Goal: Find specific page/section: Find specific page/section

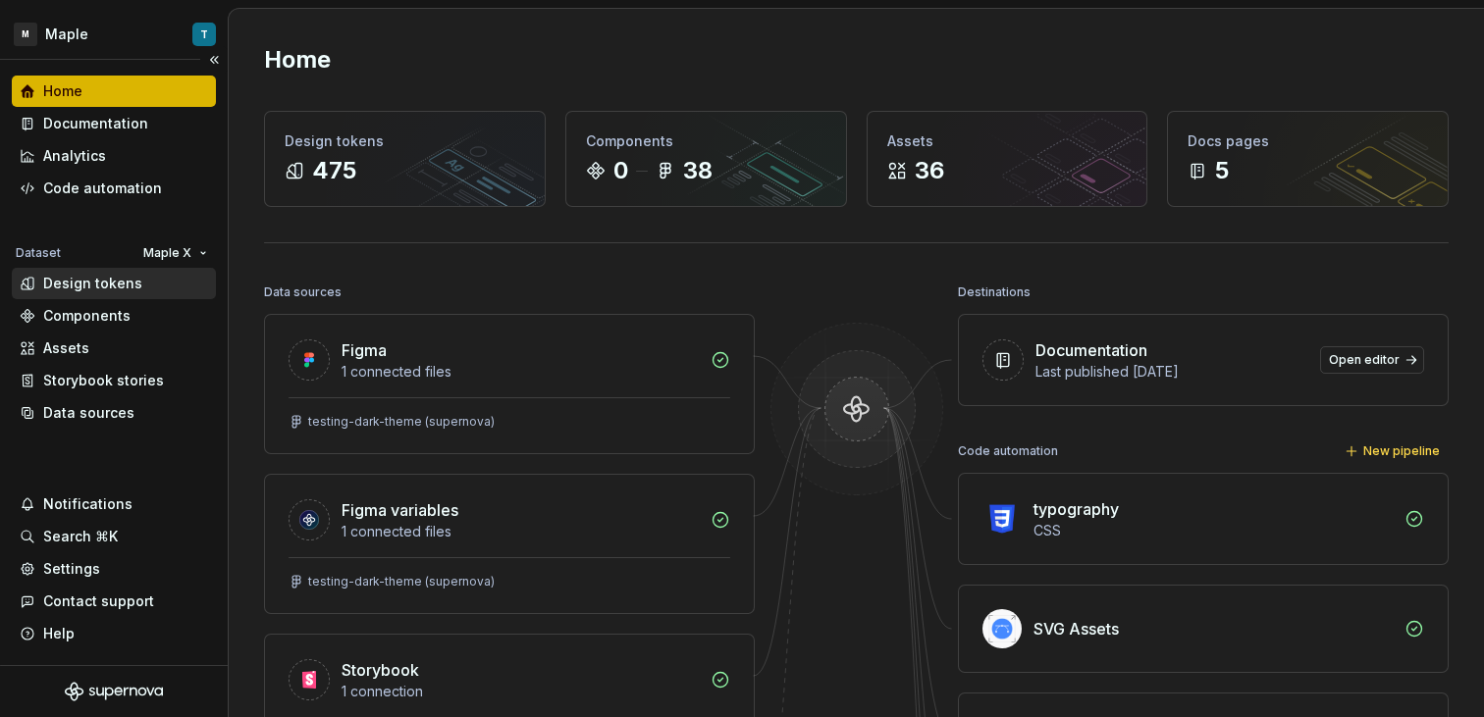
click at [143, 283] on div "Design tokens" at bounding box center [114, 284] width 188 height 20
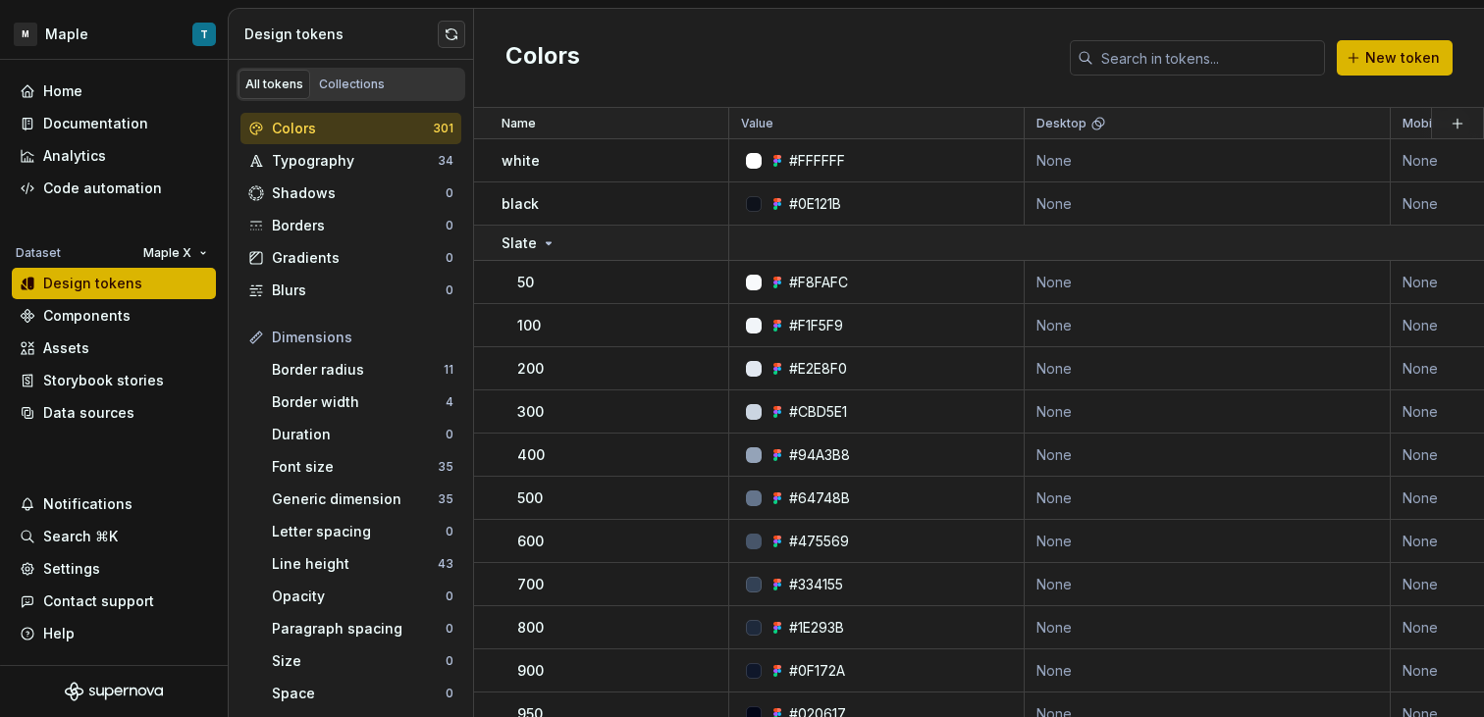
click at [417, 78] on div "All tokens Collections" at bounding box center [350, 84] width 229 height 33
click at [371, 88] on div "Collections" at bounding box center [352, 85] width 66 height 16
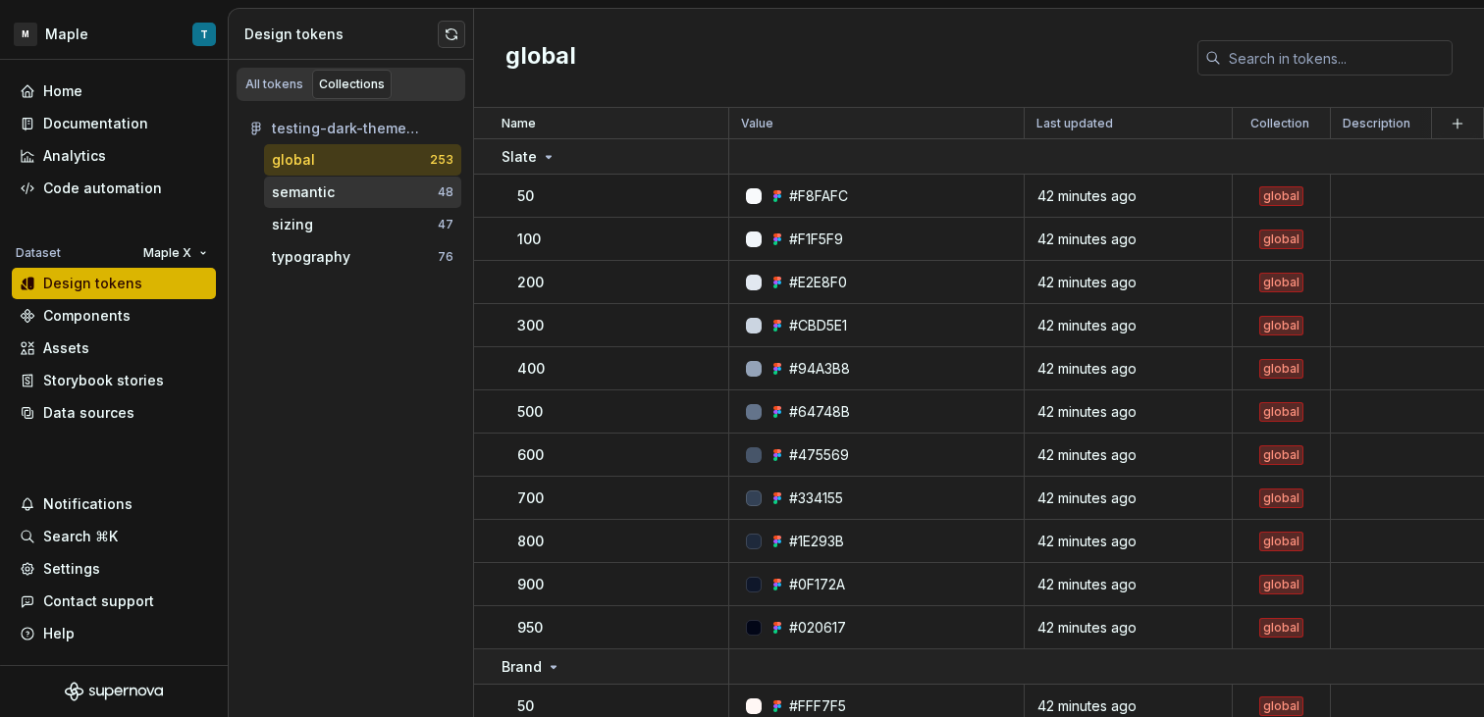
click at [368, 195] on div "semantic" at bounding box center [355, 193] width 166 height 20
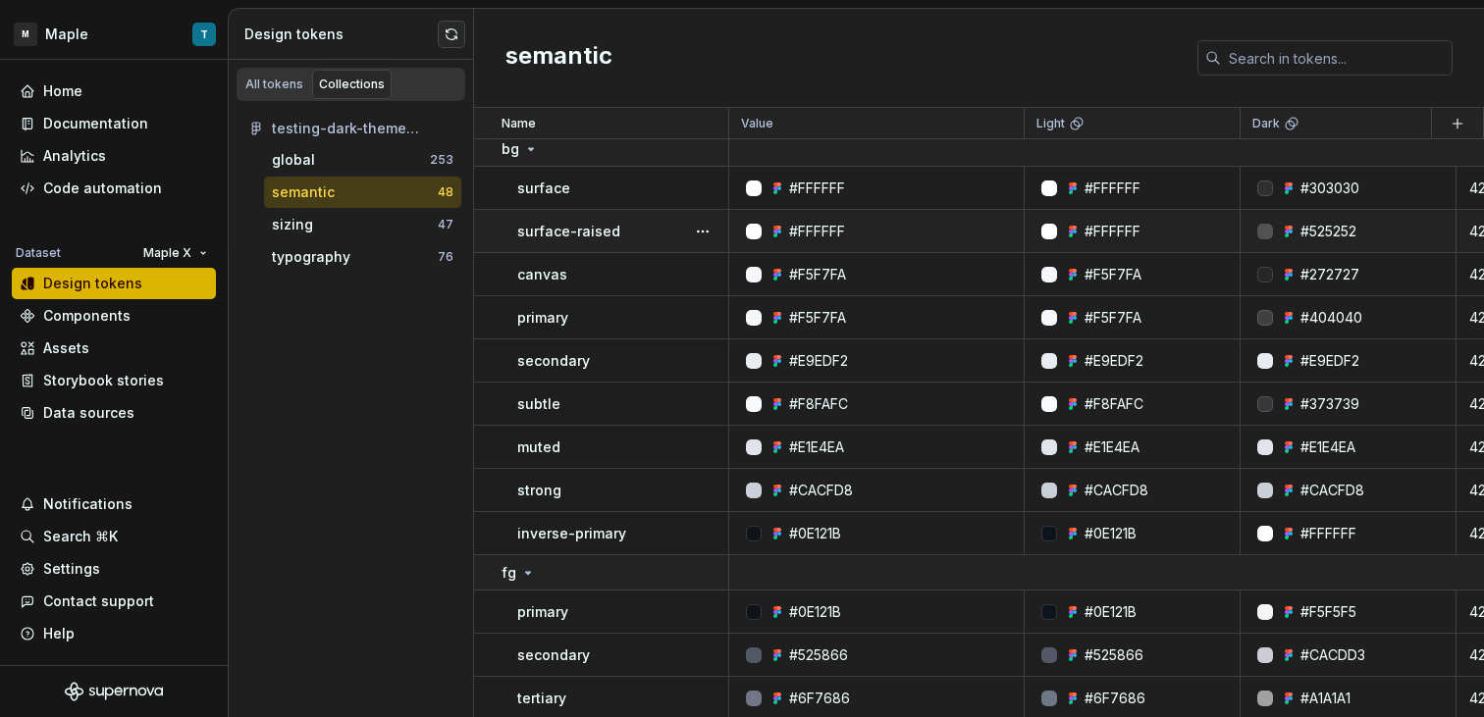
scroll to position [115, 0]
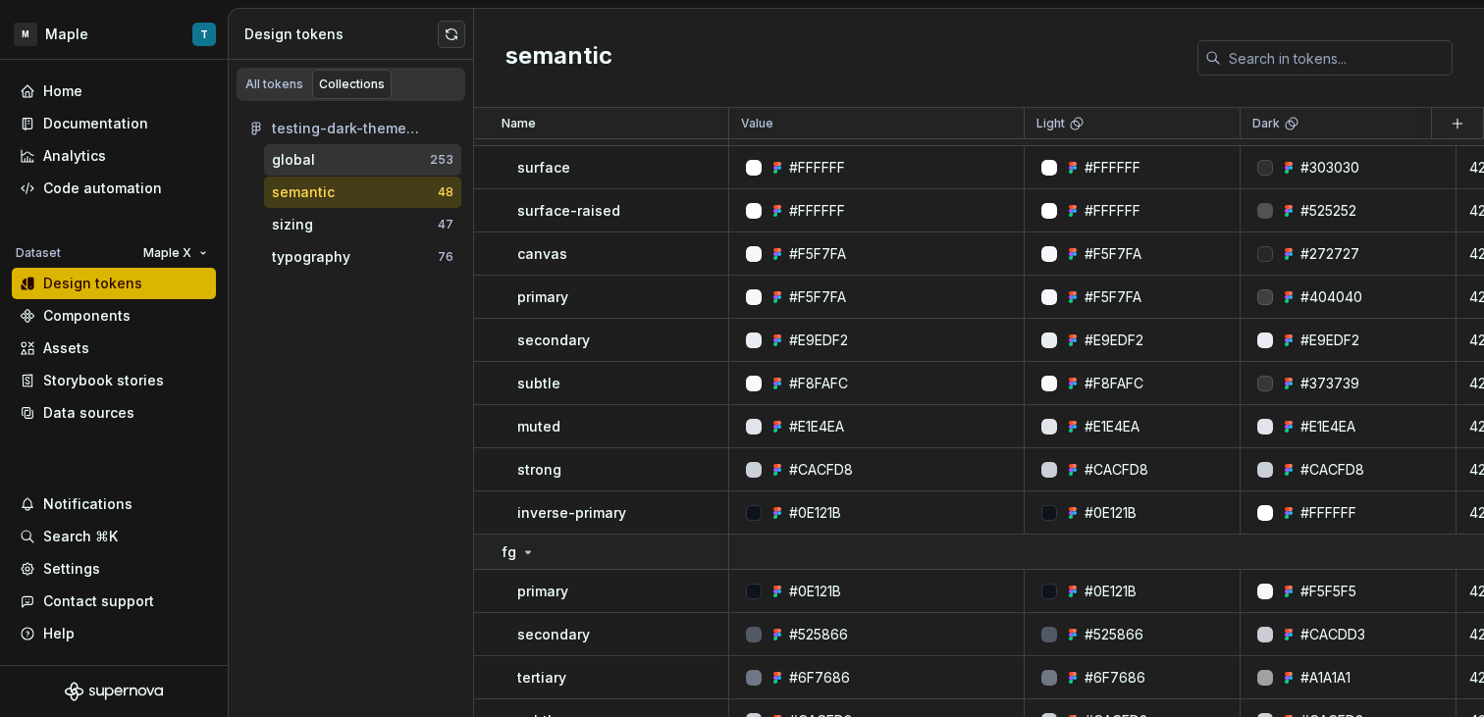
click at [312, 154] on div "global" at bounding box center [351, 160] width 158 height 20
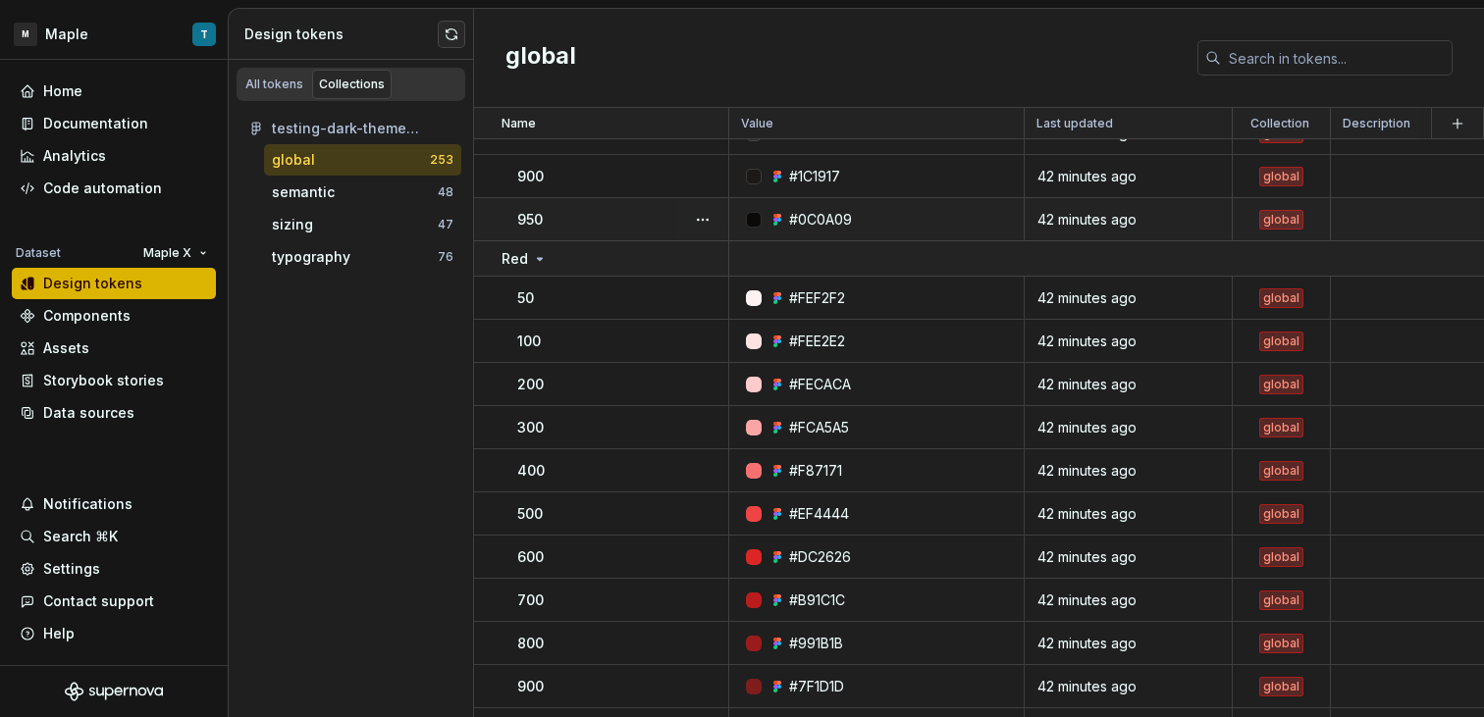
scroll to position [2973, 0]
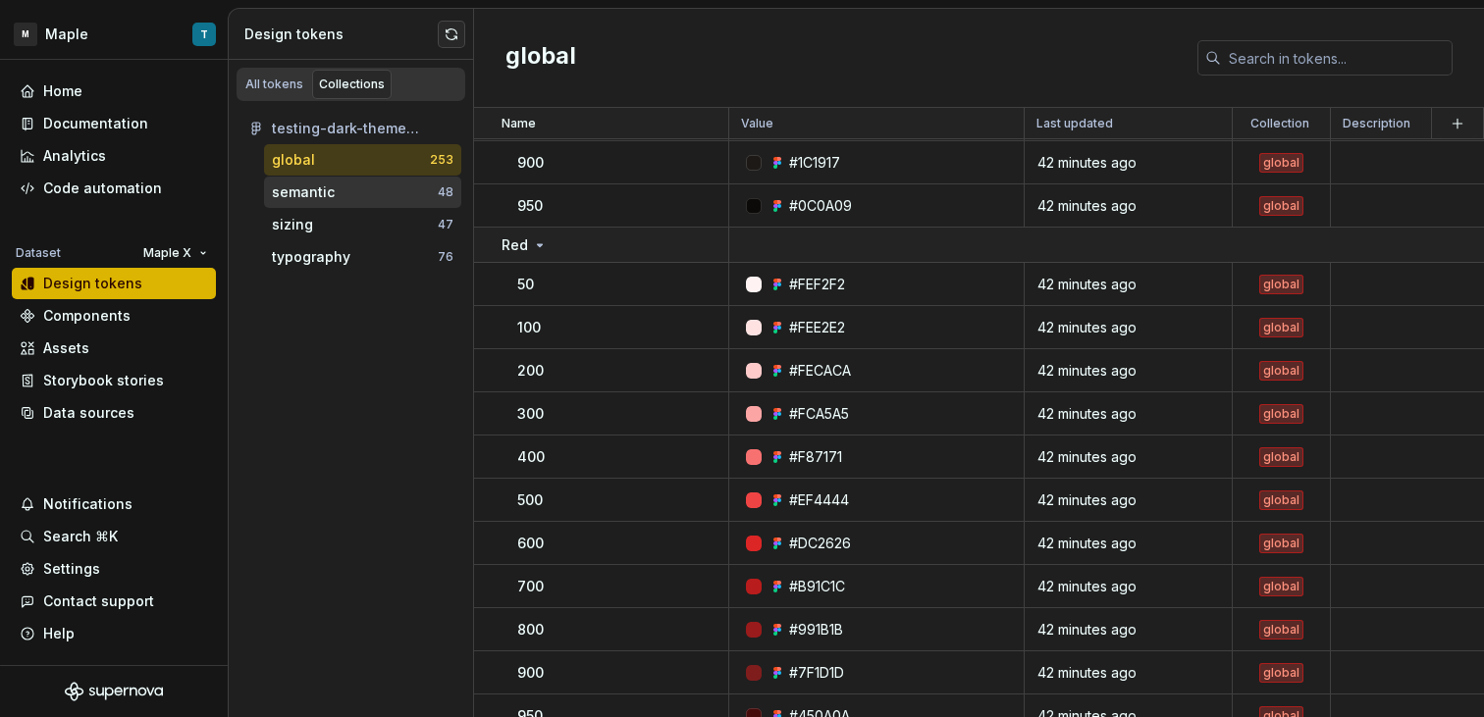
click at [314, 189] on div "semantic" at bounding box center [303, 193] width 63 height 20
